Goal: Communication & Community: Answer question/provide support

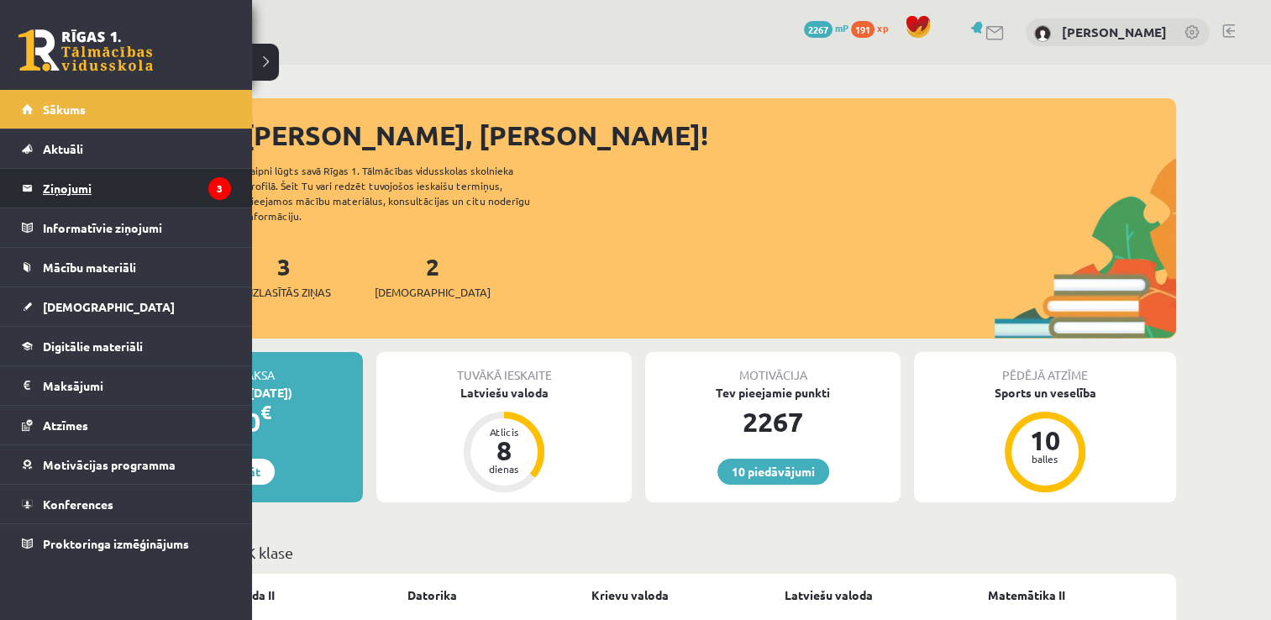
click at [34, 190] on link "Ziņojumi 3" at bounding box center [126, 188] width 209 height 39
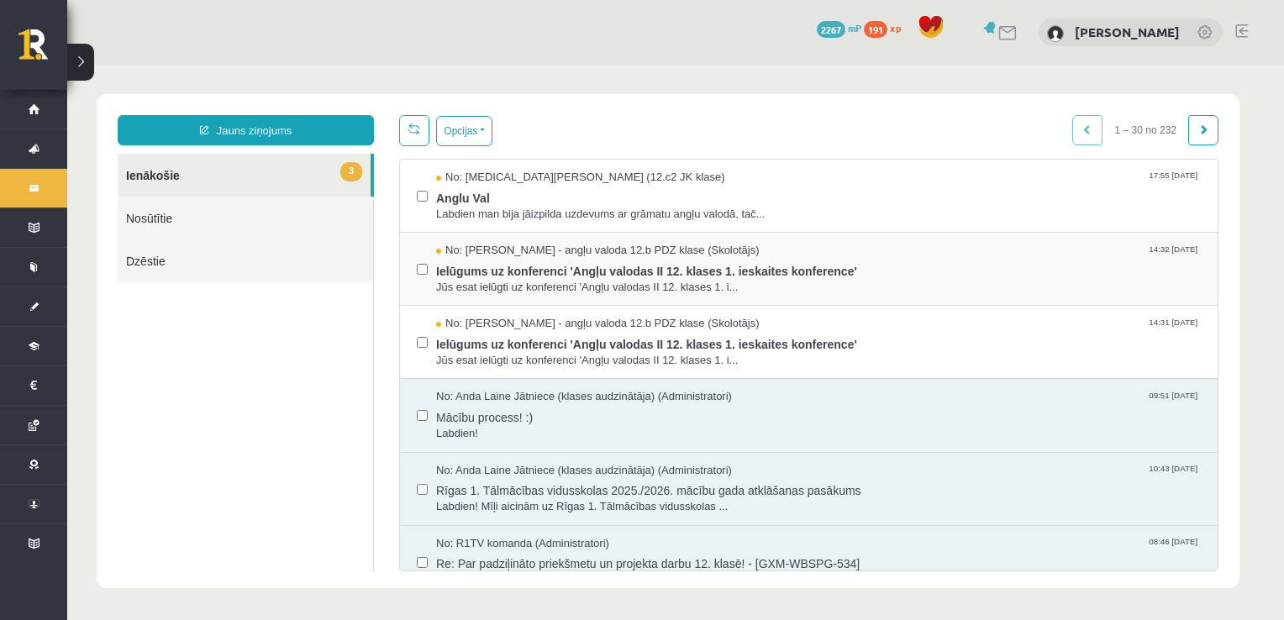
click at [411, 265] on div "No: Agnese Vaškūna - angļu valoda 12.b PDZ klase (Skolotājs) 14:32 08/09/2025 I…" at bounding box center [808, 269] width 817 height 73
click at [420, 200] on label at bounding box center [422, 188] width 11 height 37
click at [467, 136] on button "Opcijas" at bounding box center [464, 131] width 56 height 30
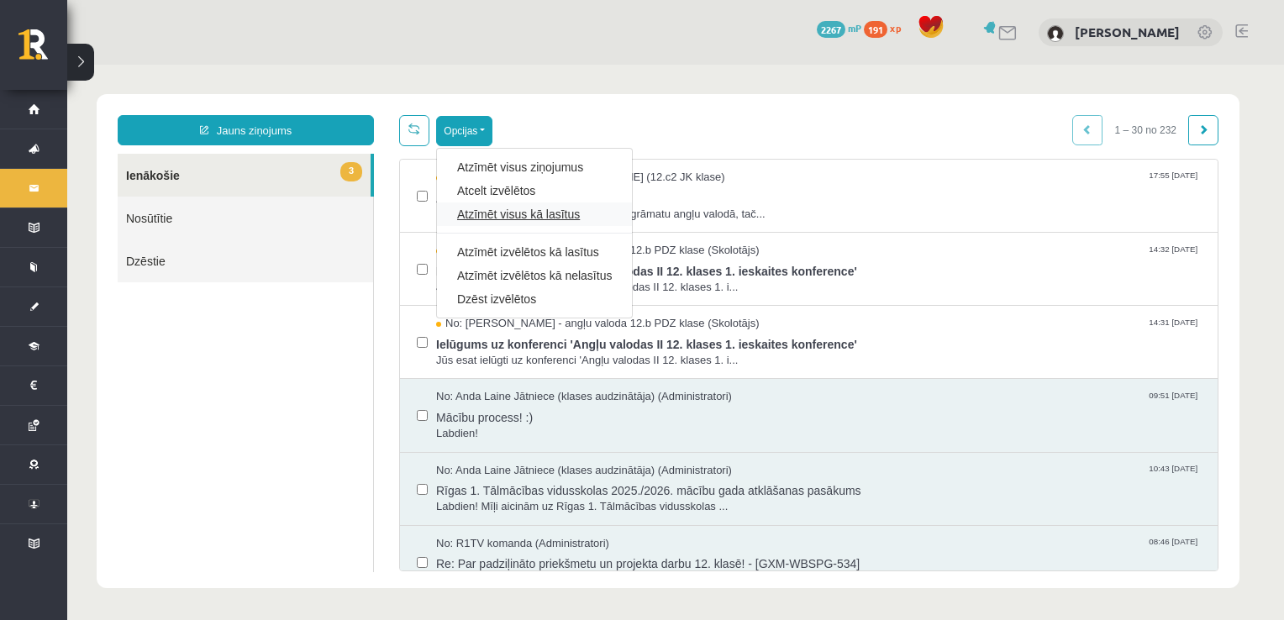
click at [496, 209] on link "Atzīmēt visus kā lasītus" at bounding box center [534, 214] width 155 height 17
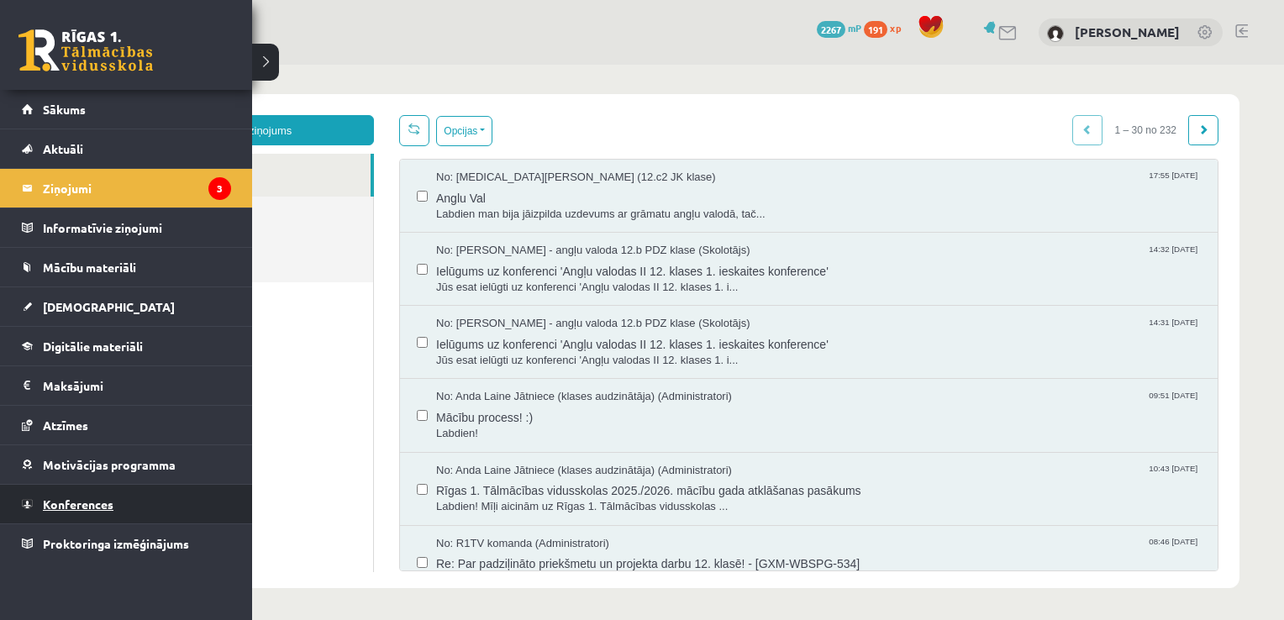
click at [91, 507] on span "Konferences" at bounding box center [78, 504] width 71 height 15
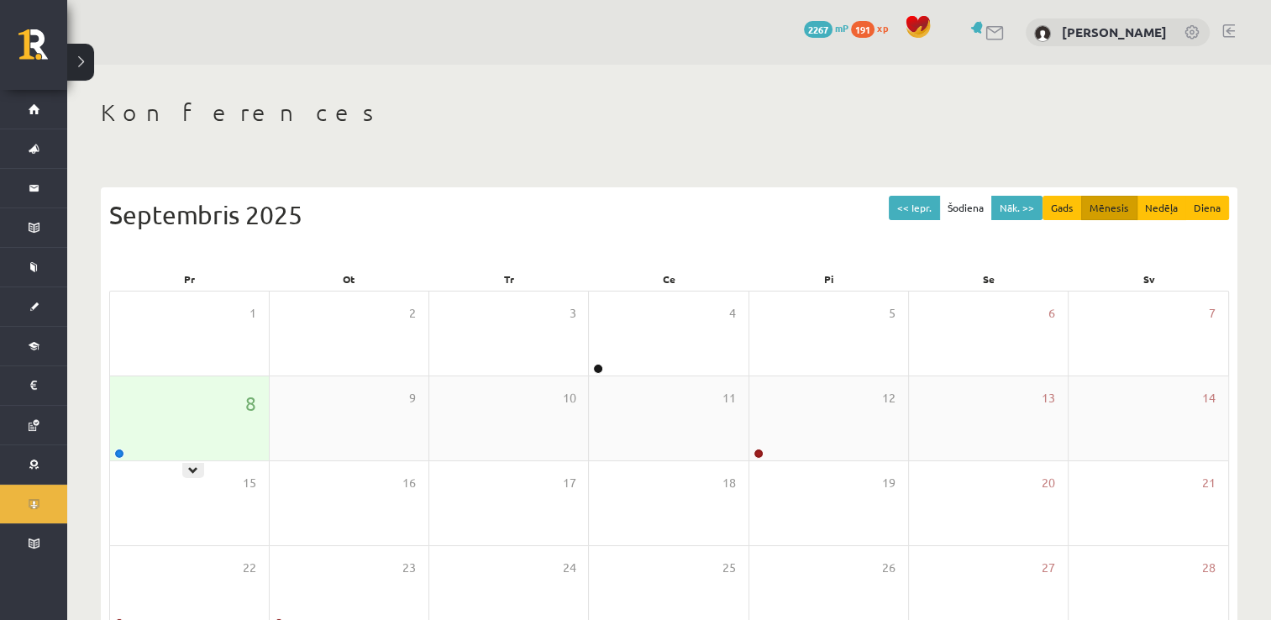
click at [243, 423] on div "8" at bounding box center [189, 418] width 159 height 84
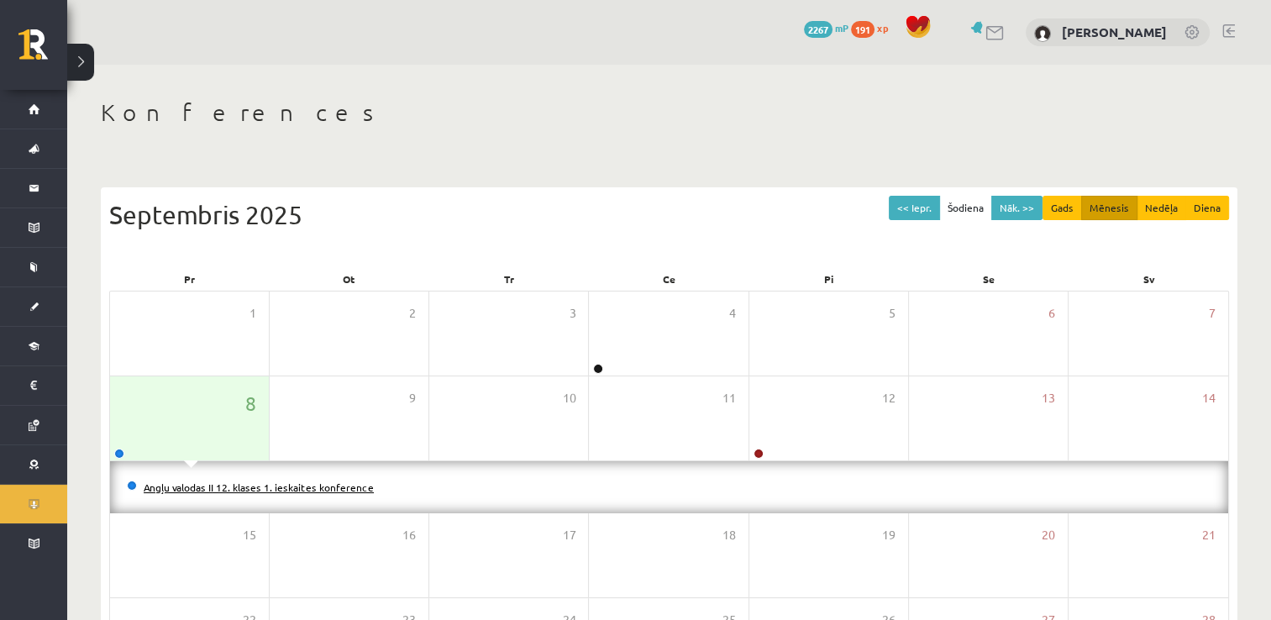
click at [261, 489] on link "Angļu valodas II 12. klases 1. ieskaites konference" at bounding box center [259, 487] width 230 height 13
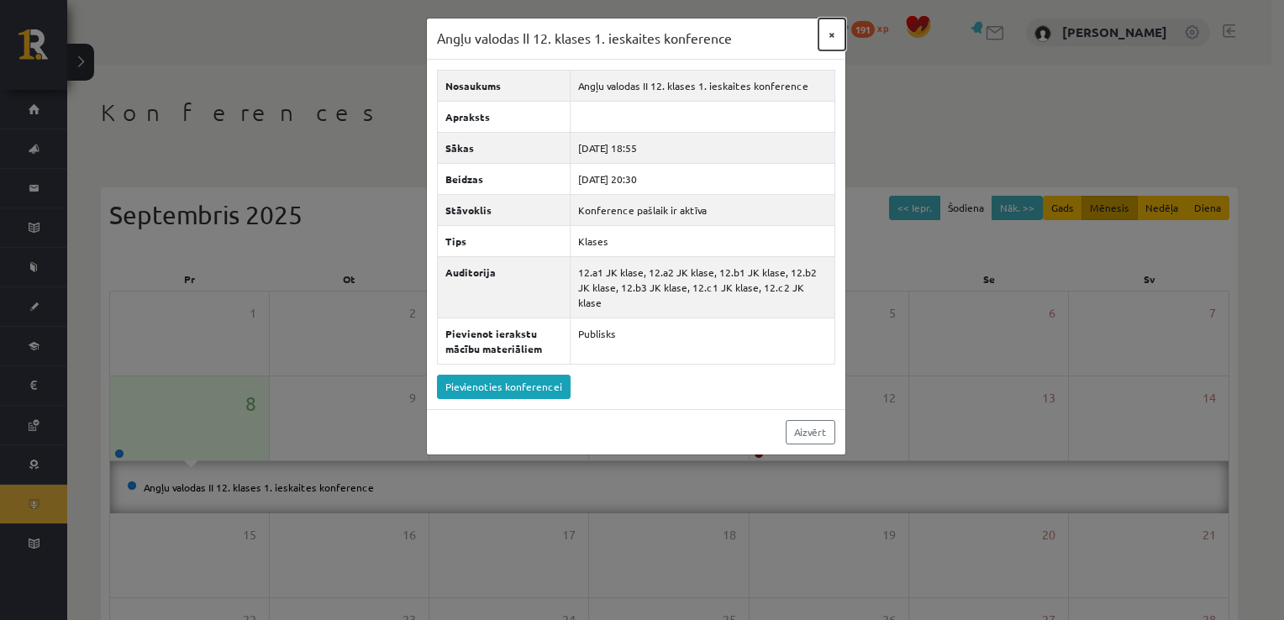
click at [832, 36] on button "×" at bounding box center [831, 34] width 27 height 32
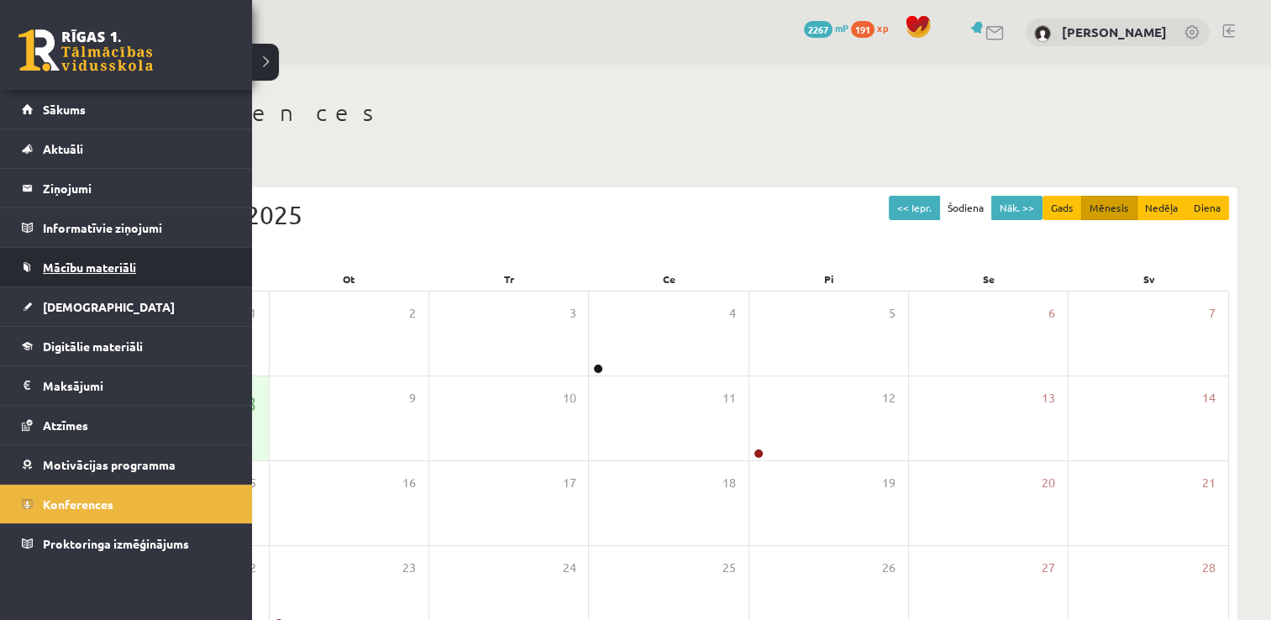
click at [50, 276] on link "Mācību materiāli" at bounding box center [126, 267] width 209 height 39
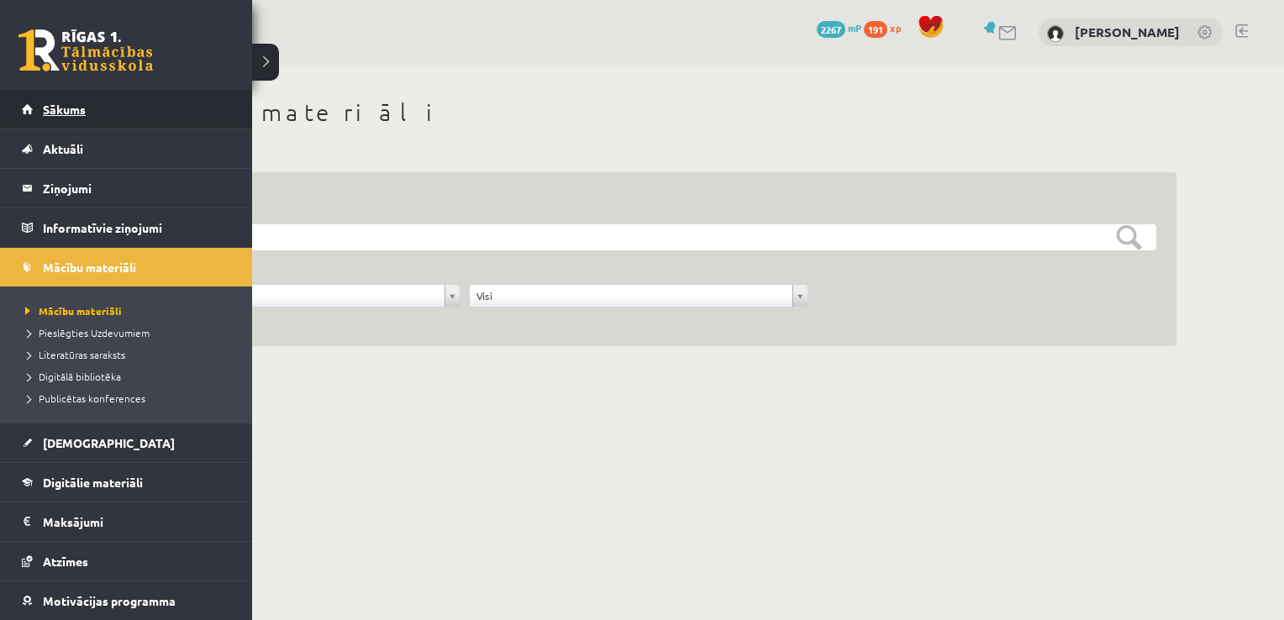
click at [64, 107] on span "Sākums" at bounding box center [64, 109] width 43 height 15
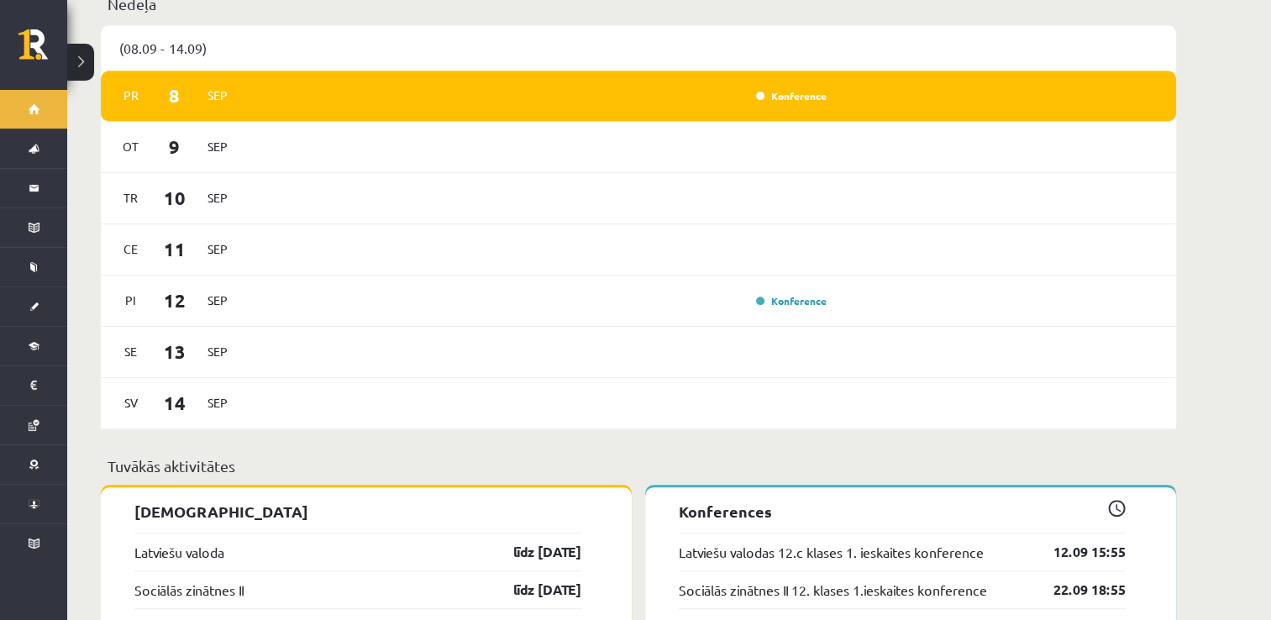
scroll to position [949, 0]
